Goal: Navigation & Orientation: Find specific page/section

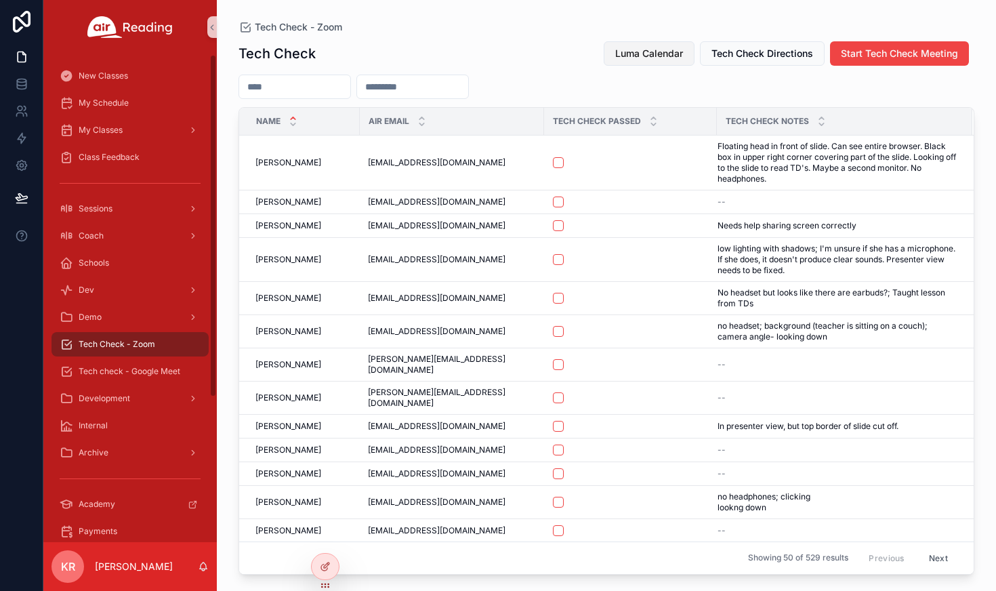
click at [630, 57] on span "Luma Calendar" at bounding box center [649, 54] width 68 height 14
click at [655, 58] on span "Luma Calendar" at bounding box center [649, 54] width 68 height 14
click at [651, 55] on span "Luma Calendar" at bounding box center [649, 54] width 68 height 14
click at [664, 50] on span "Luma Calendar" at bounding box center [649, 54] width 68 height 14
click at [640, 56] on span "Luma Calendar" at bounding box center [649, 54] width 68 height 14
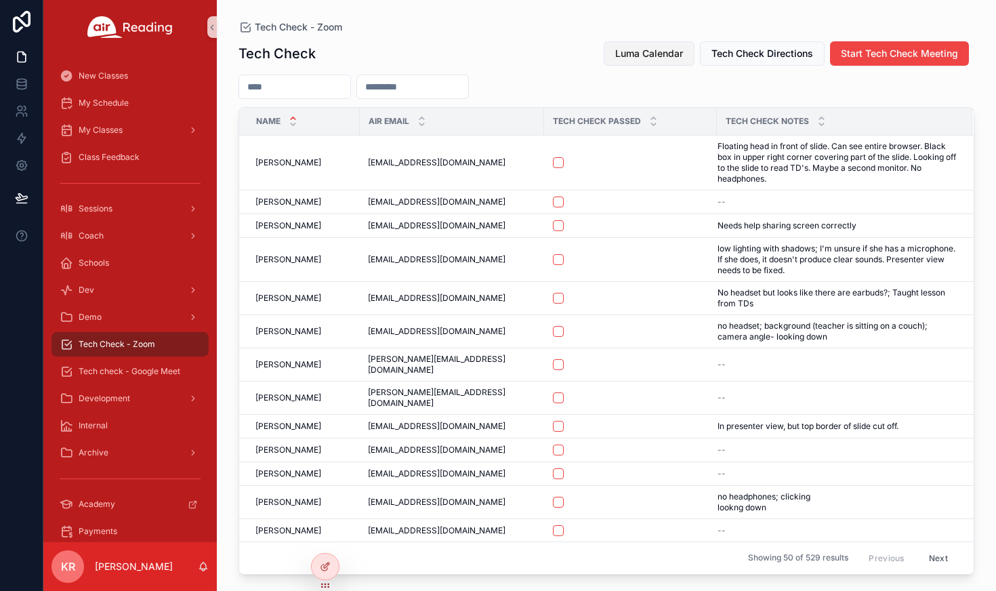
click at [636, 58] on span "Luma Calendar" at bounding box center [649, 54] width 68 height 14
click at [647, 50] on span "Luma Calendar" at bounding box center [649, 54] width 68 height 14
click at [117, 243] on div "Coach" at bounding box center [130, 236] width 141 height 22
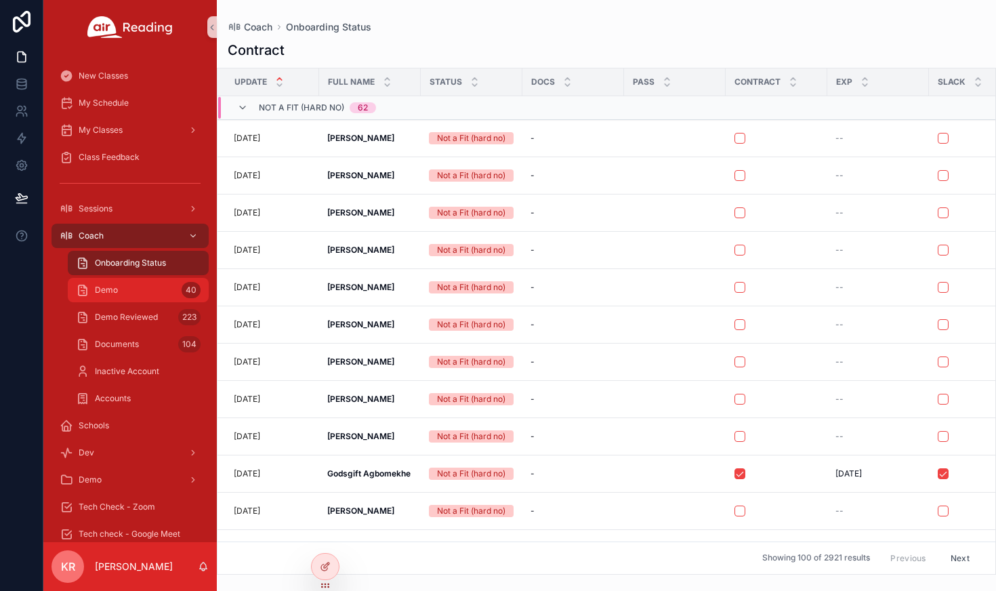
click at [127, 288] on div "Demo 40" at bounding box center [138, 290] width 125 height 22
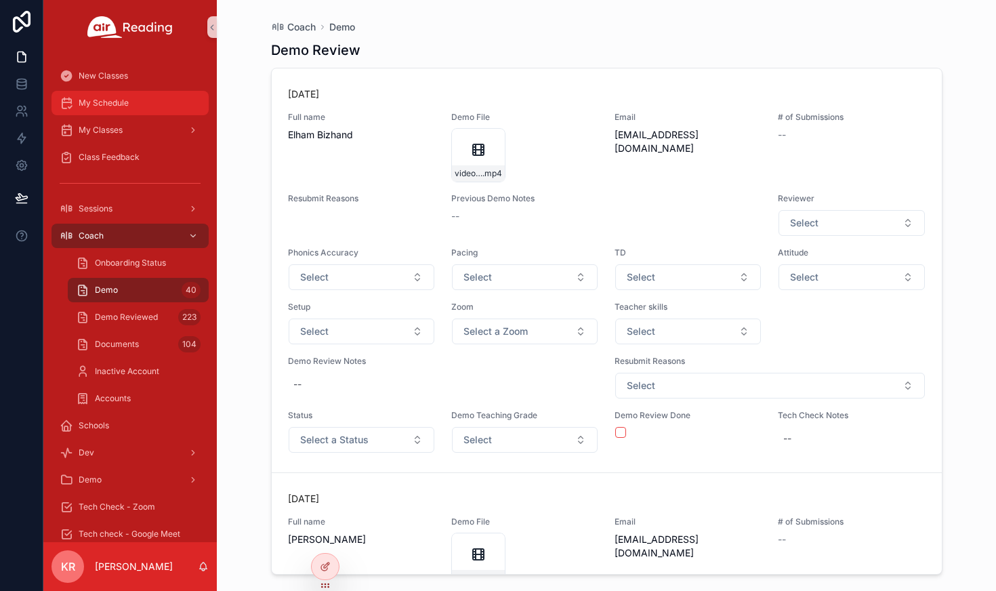
click at [135, 110] on div "My Schedule" at bounding box center [130, 103] width 141 height 22
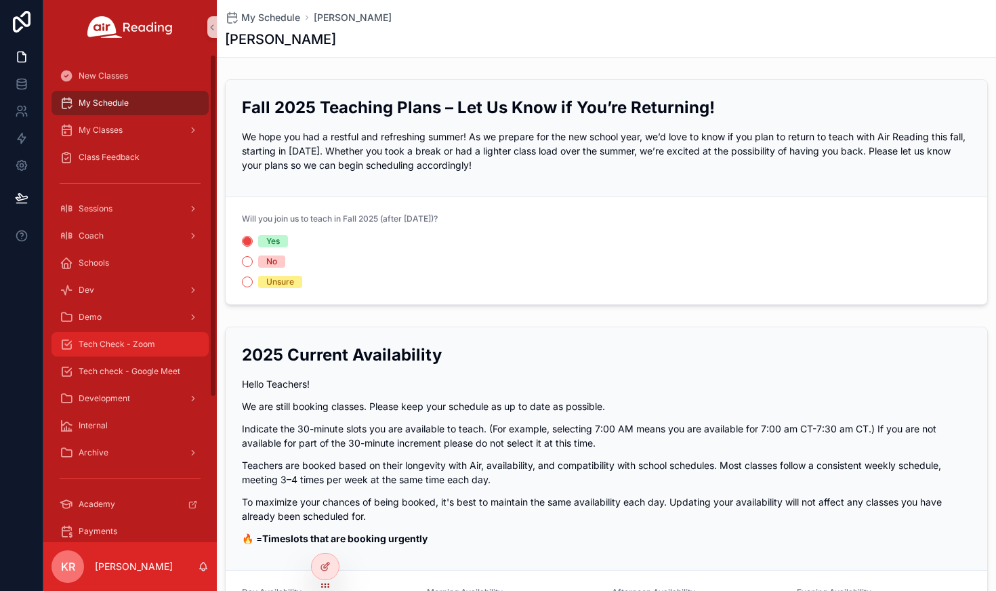
drag, startPoint x: 126, startPoint y: 341, endPoint x: 186, endPoint y: 341, distance: 60.3
click at [126, 341] on span "Tech Check - Zoom" at bounding box center [117, 344] width 77 height 11
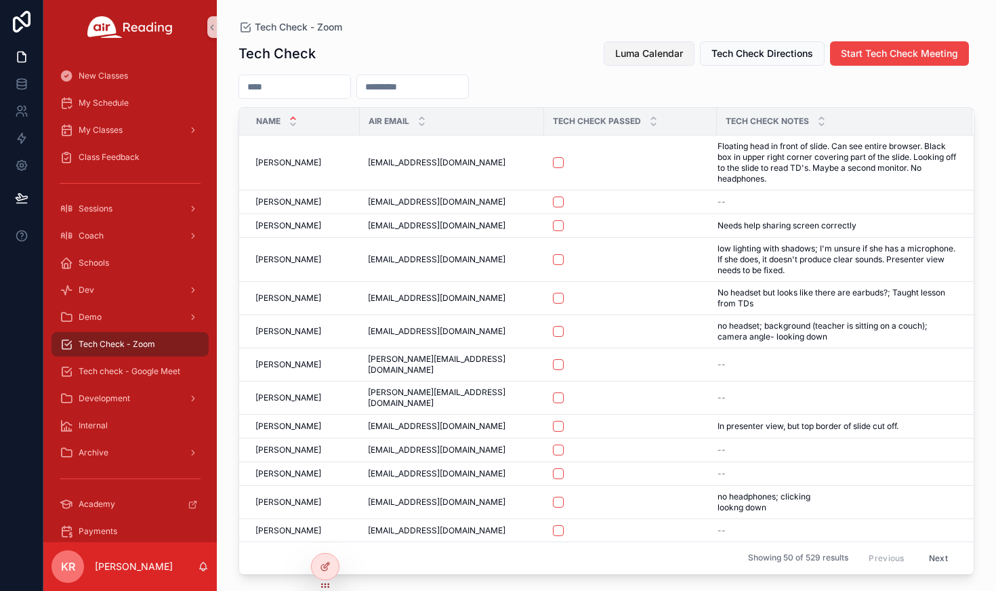
click at [655, 46] on button "Luma Calendar" at bounding box center [649, 53] width 91 height 24
click at [652, 51] on span "Luma Calendar" at bounding box center [649, 54] width 68 height 14
click at [615, 55] on span "Luma Calendar" at bounding box center [649, 54] width 68 height 14
